Goal: Information Seeking & Learning: Understand process/instructions

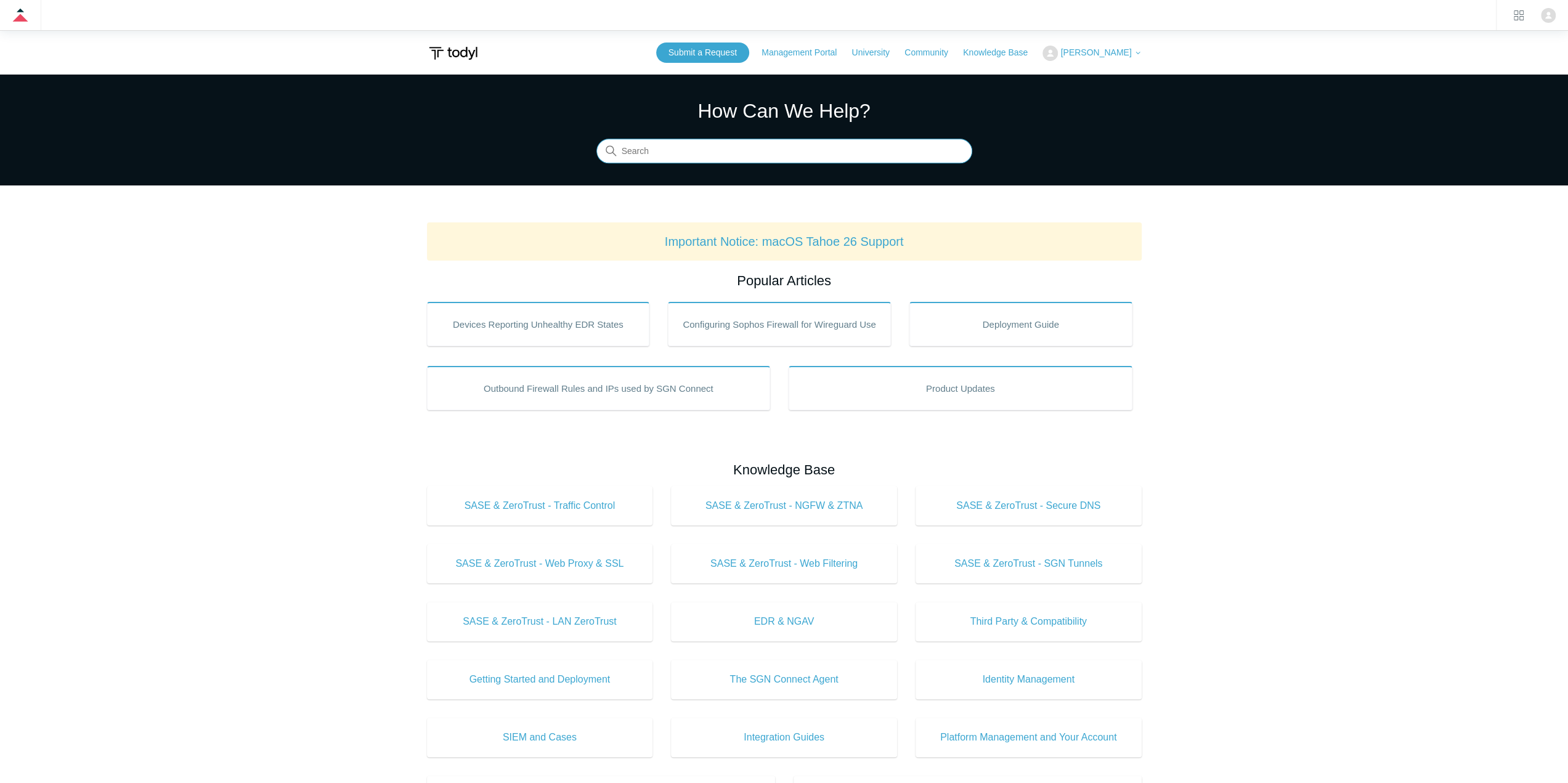
click at [763, 156] on input "Search" at bounding box center [784, 151] width 376 height 25
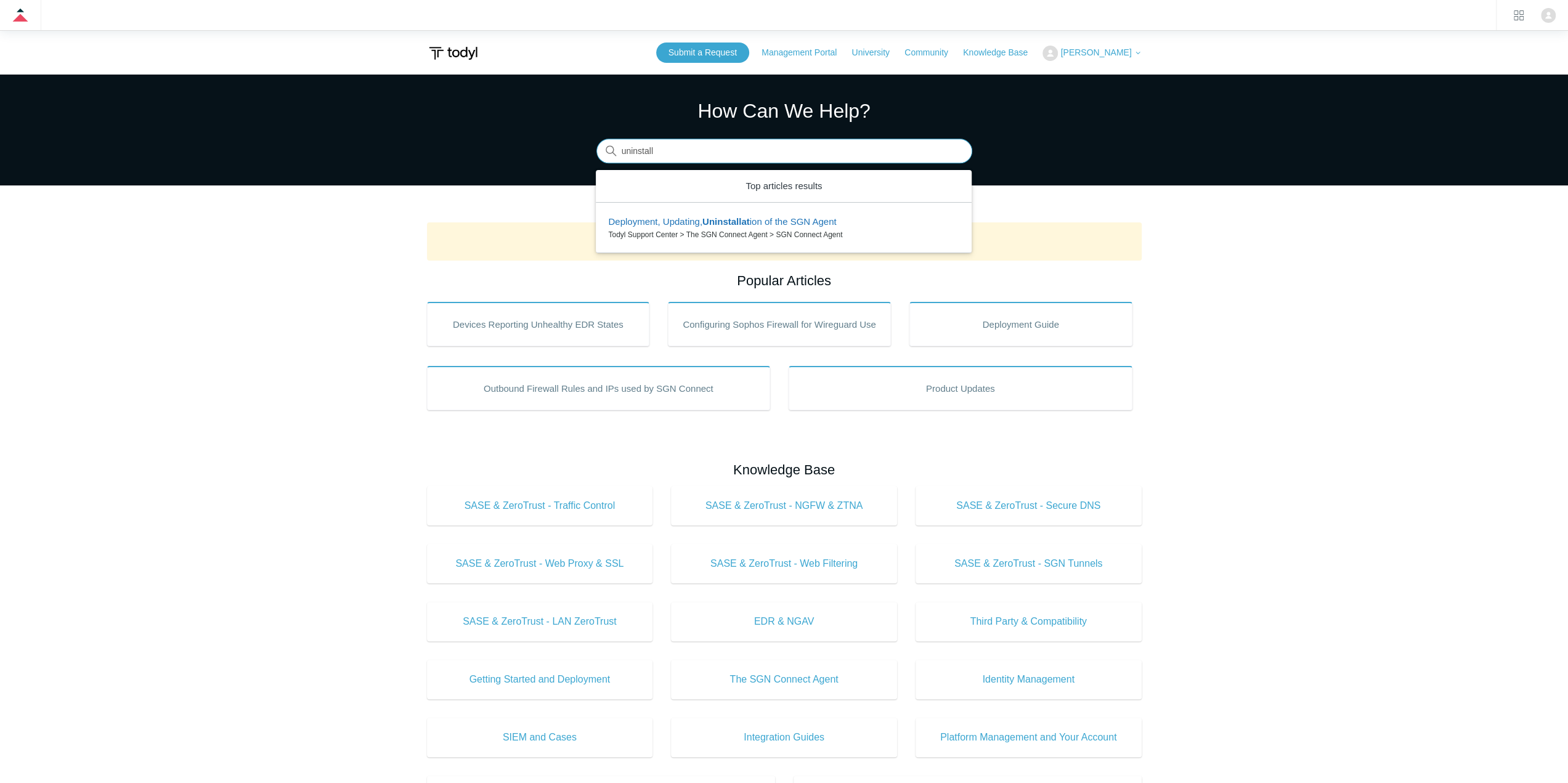
type input "uninstall"
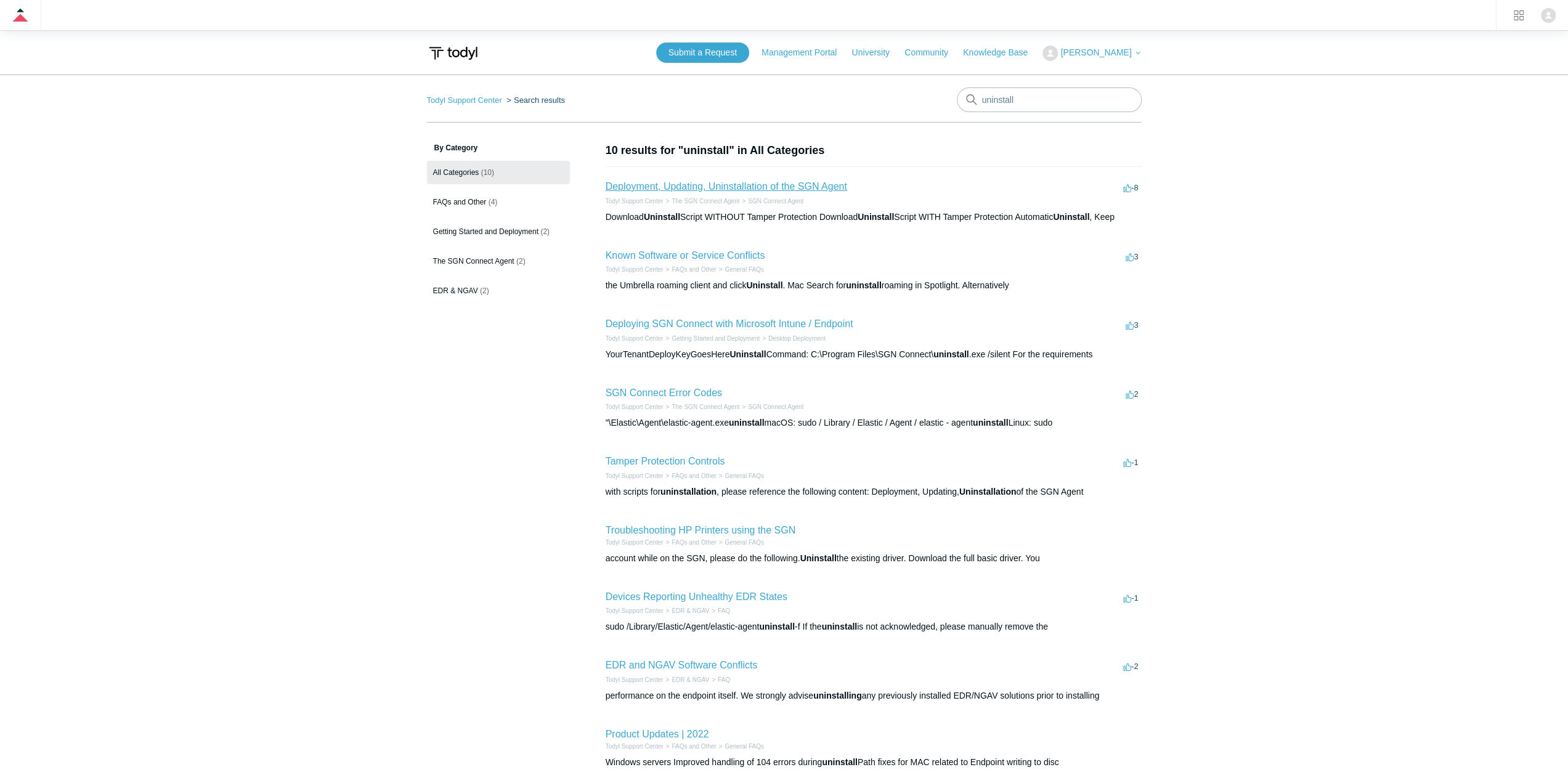
click at [736, 181] on link "Deployment, Updating, Uninstallation of the SGN Agent" at bounding box center [726, 186] width 242 height 10
